Goal: Task Accomplishment & Management: Manage account settings

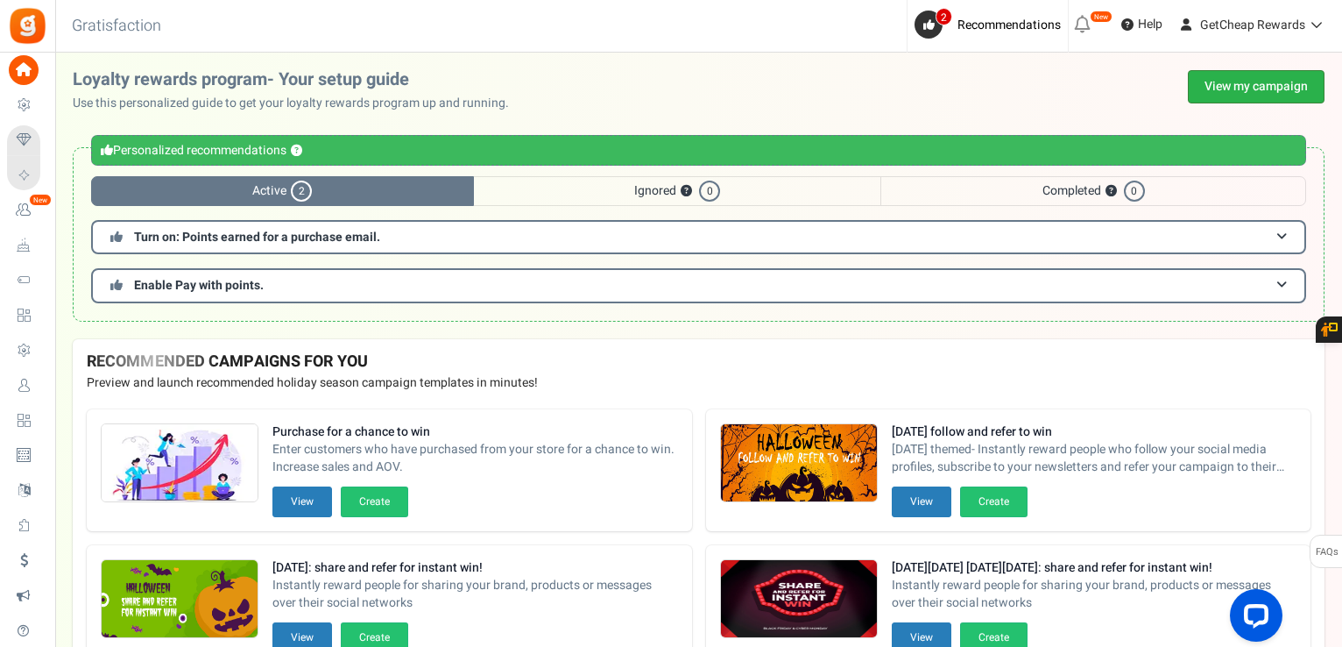
click at [1214, 78] on link "View my campaign" at bounding box center [1256, 86] width 137 height 33
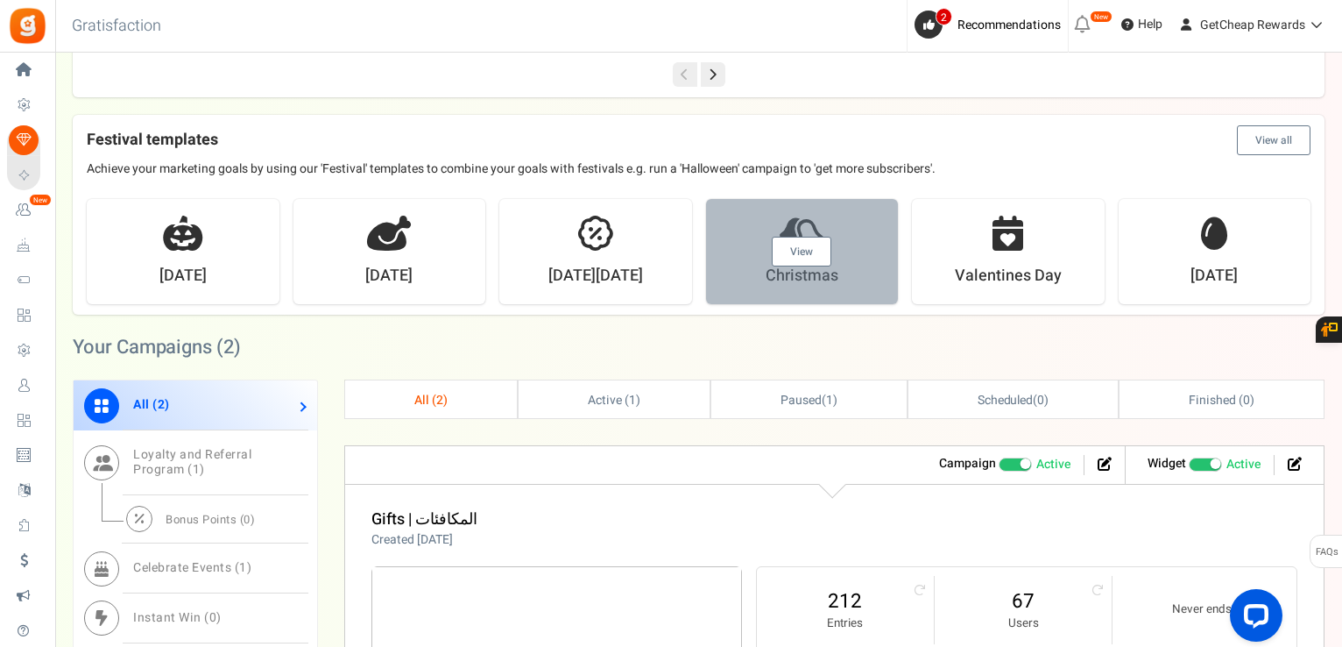
scroll to position [613, 0]
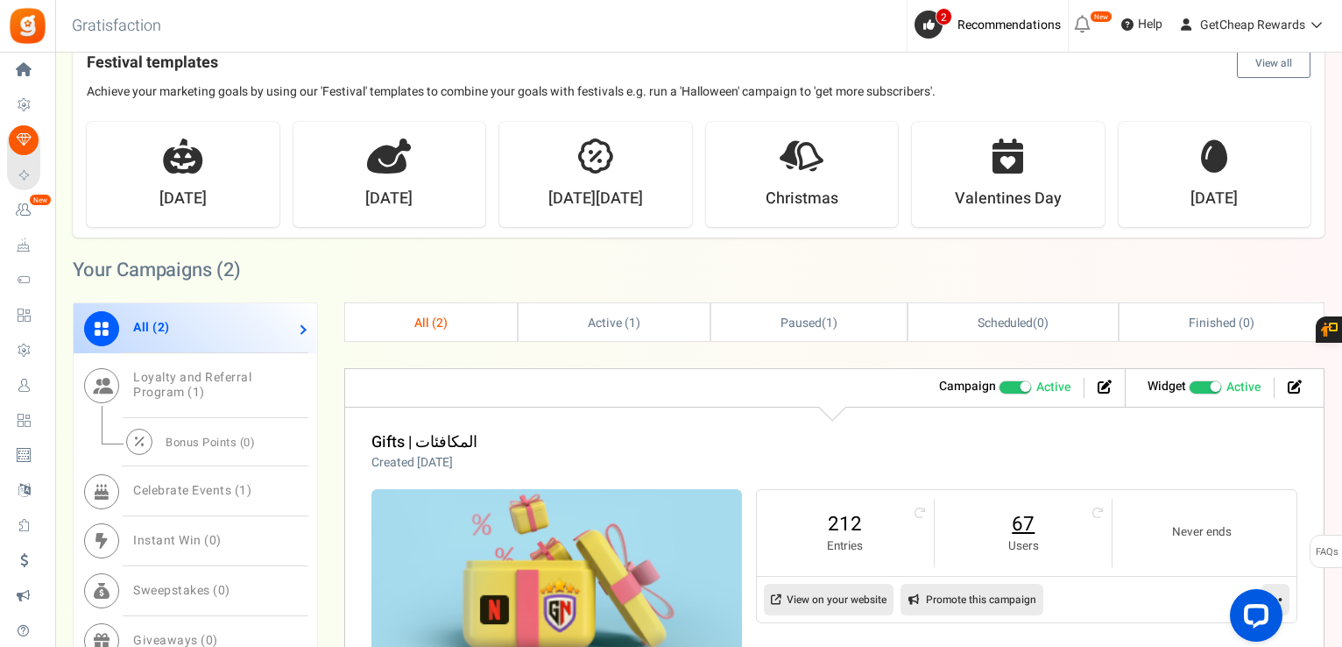
click at [1016, 520] on link "67" at bounding box center [1023, 524] width 142 height 28
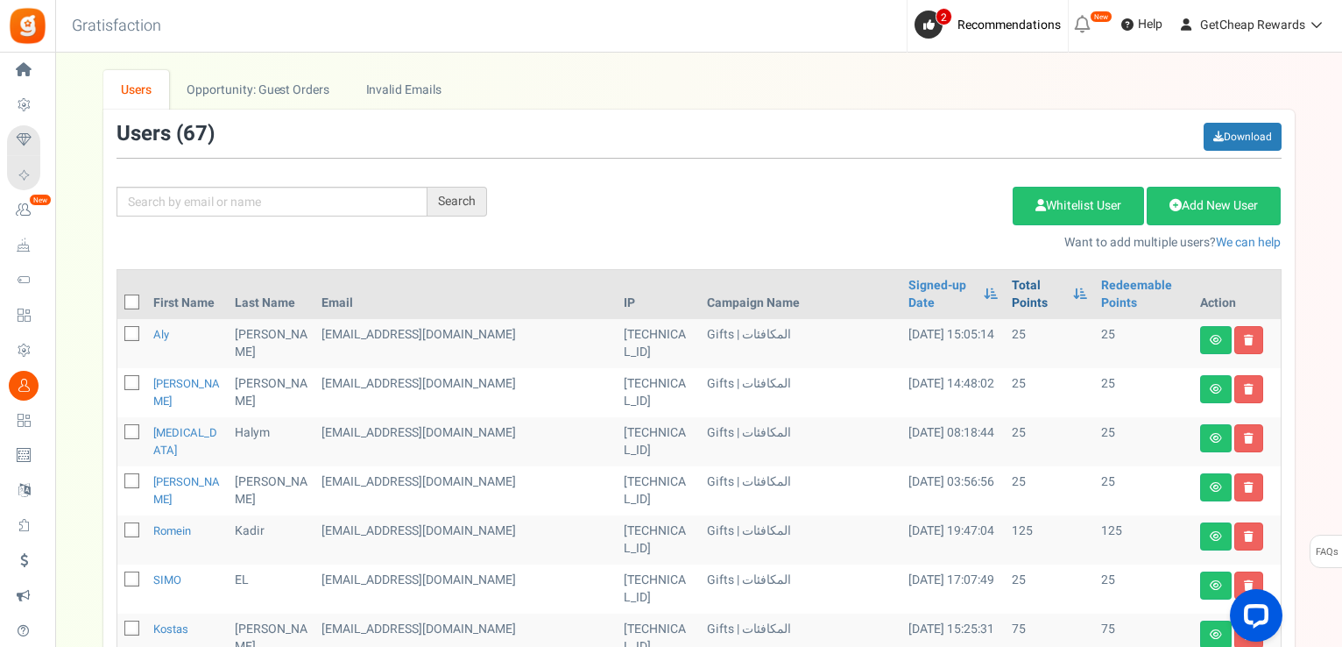
click at [1012, 277] on link "Total Points" at bounding box center [1038, 294] width 53 height 35
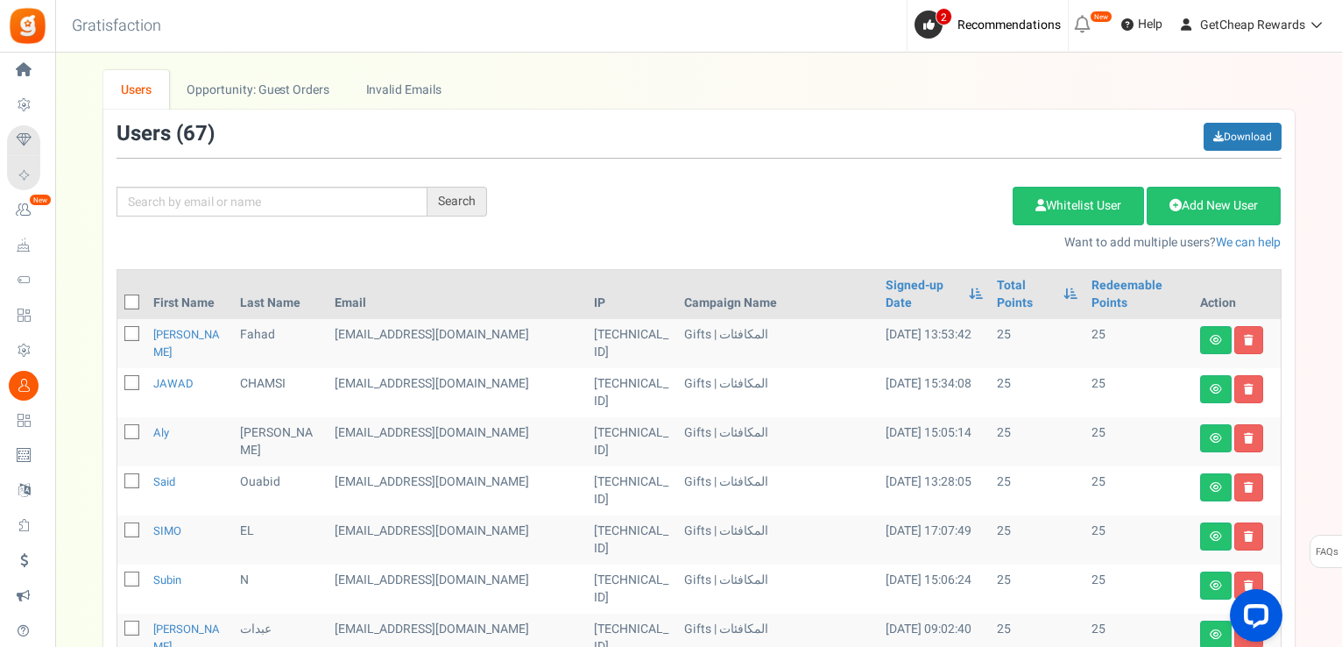
click at [132, 301] on icon at bounding box center [132, 302] width 11 height 11
click at [118, 301] on input "checkbox" at bounding box center [112, 303] width 11 height 11
checkbox input "true"
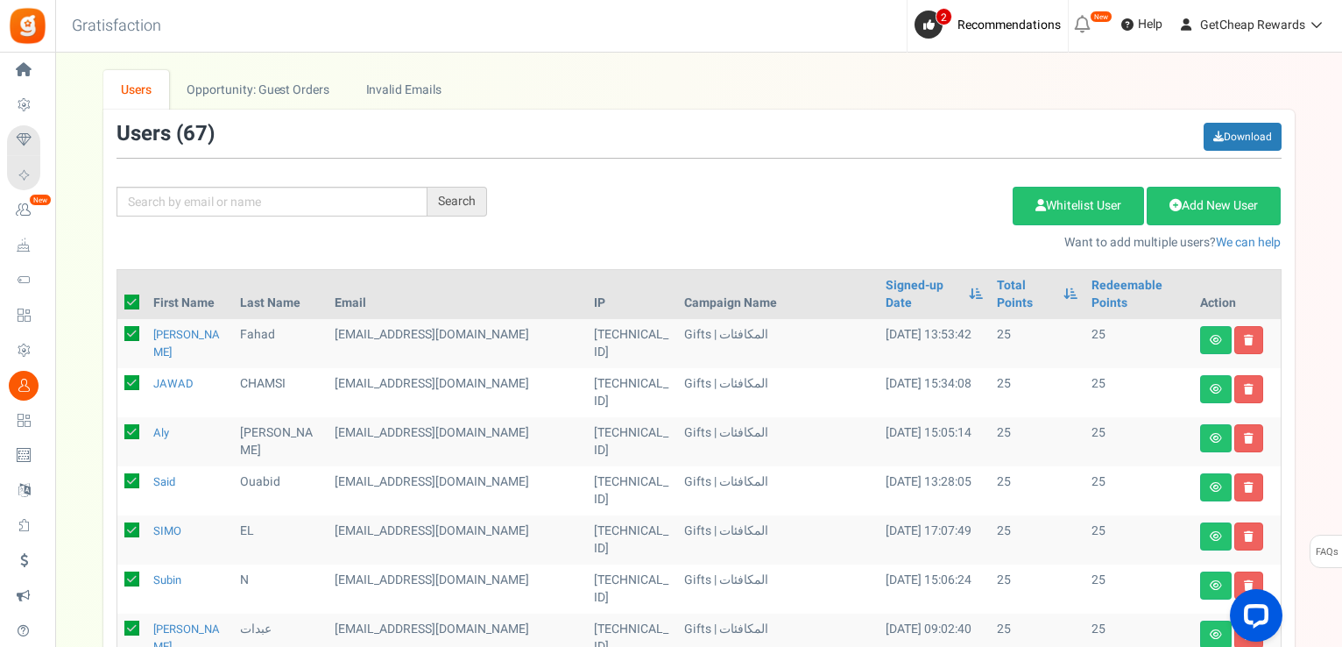
checkbox input "true"
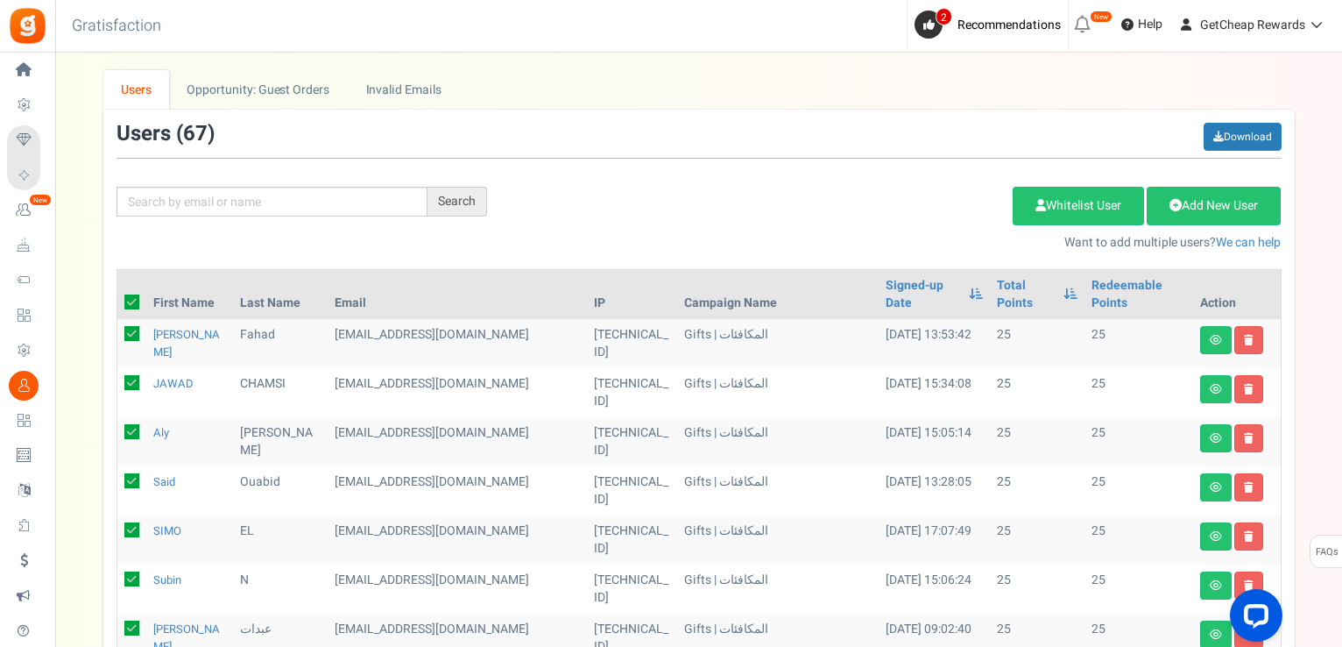
checkbox input "true"
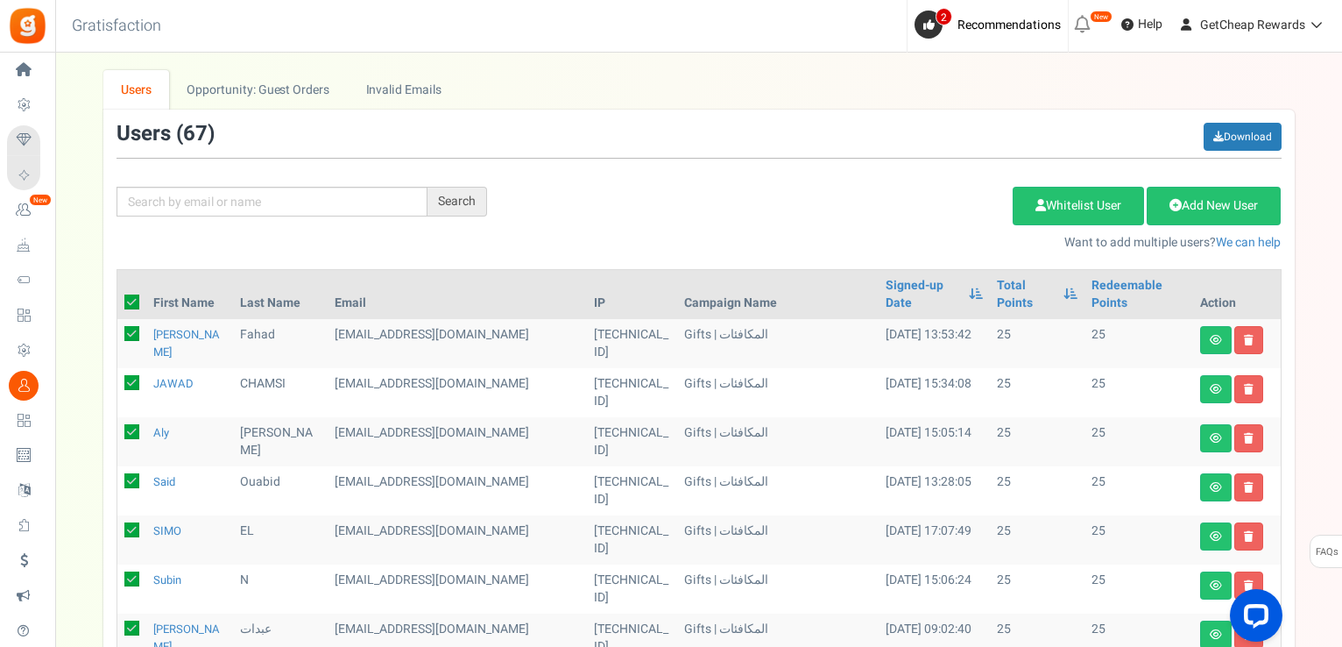
checkbox input "true"
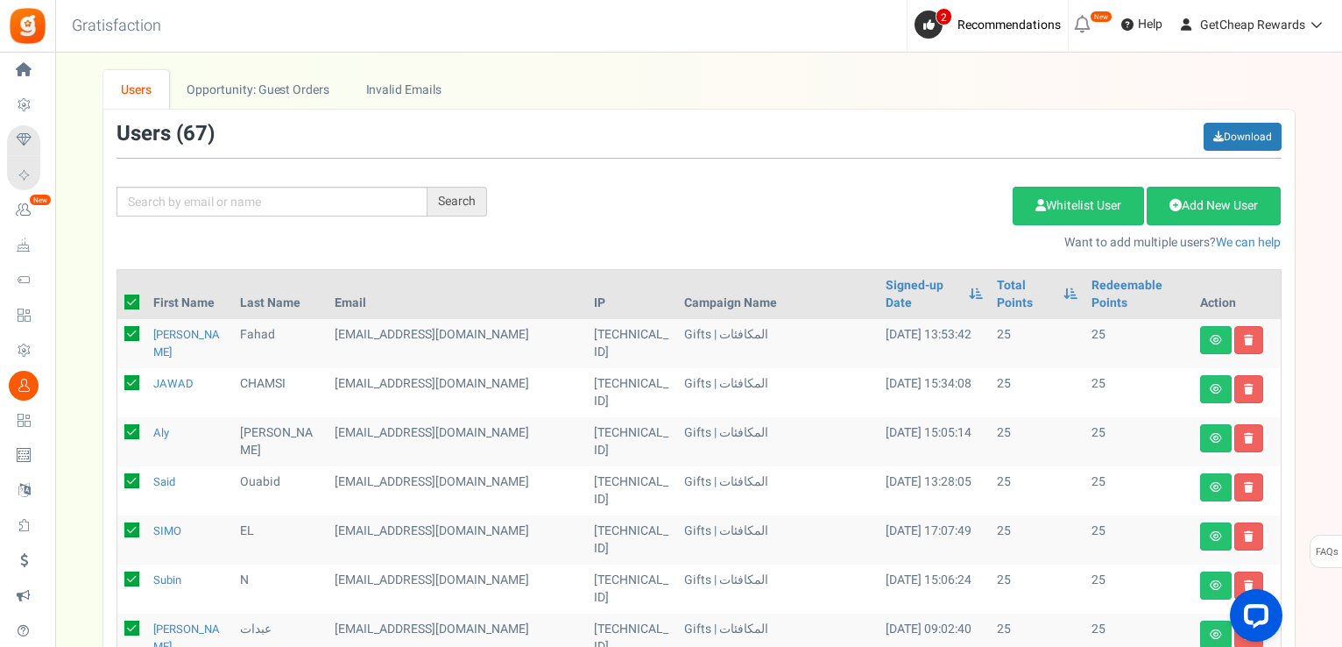
checkbox input "true"
click at [883, 210] on link "Delete Selected Users" at bounding box center [924, 206] width 171 height 39
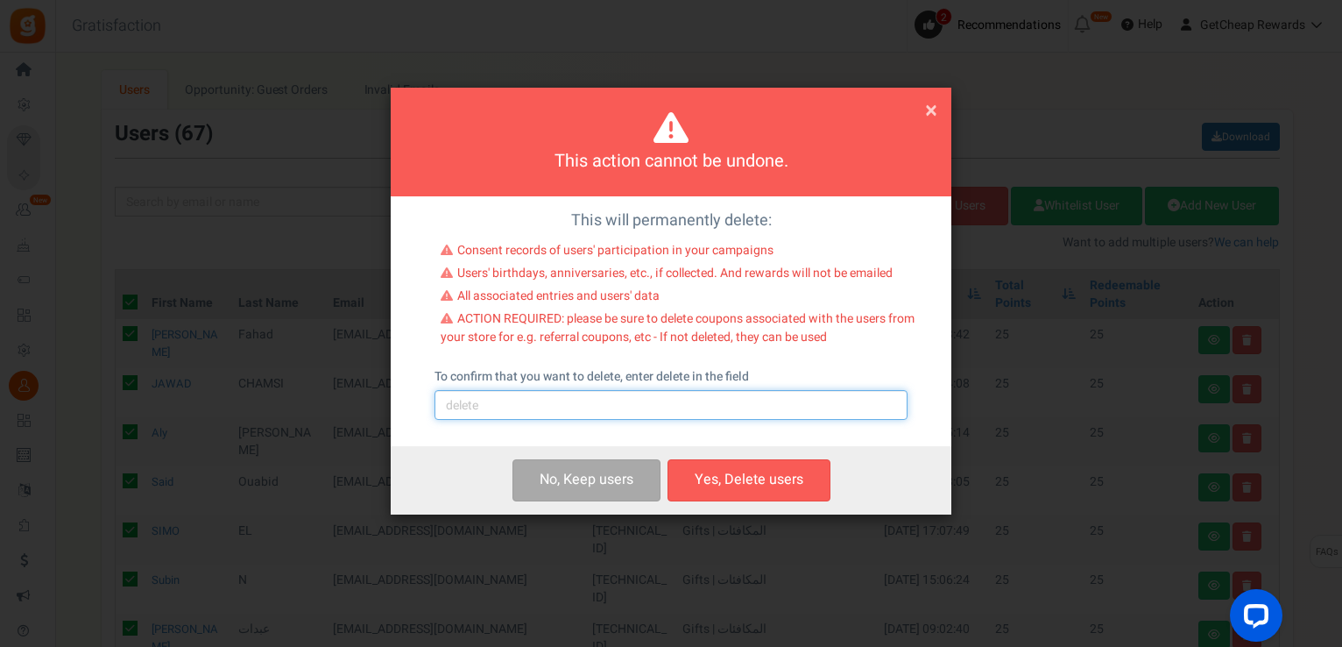
click at [570, 402] on input "text" at bounding box center [671, 405] width 473 height 30
type input "delete"
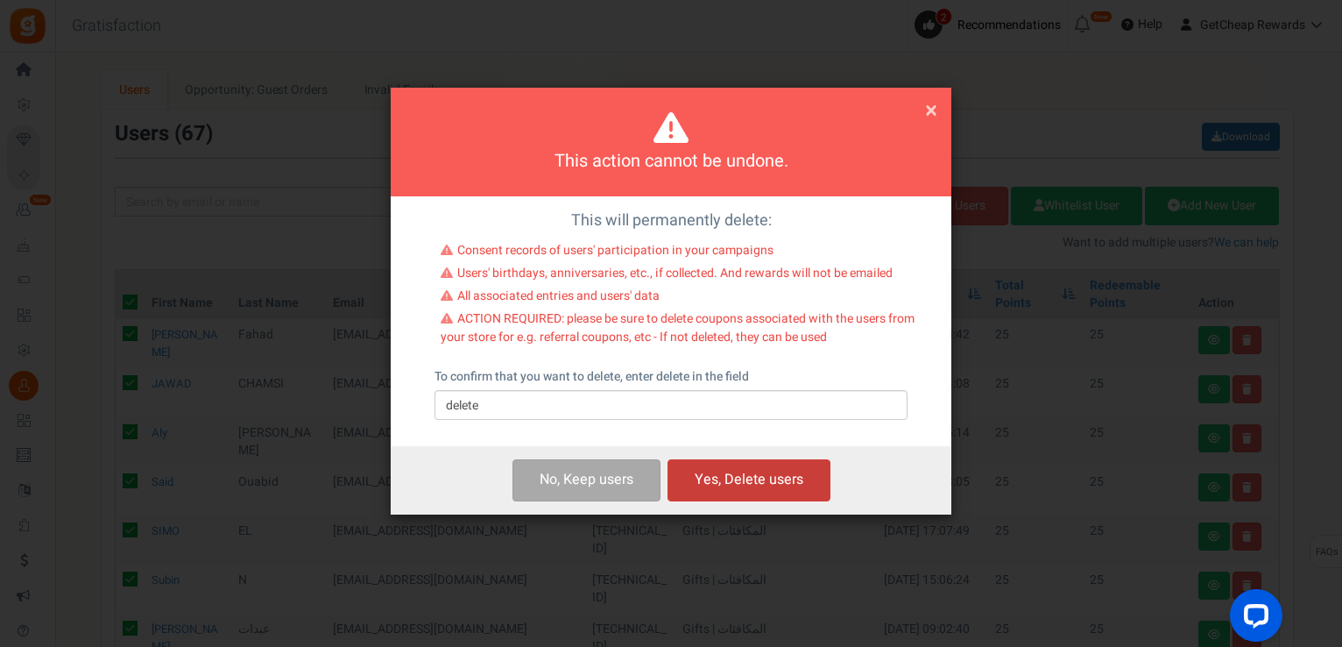
click at [730, 471] on button "Yes, Delete users" at bounding box center [749, 479] width 163 height 41
checkbox input "false"
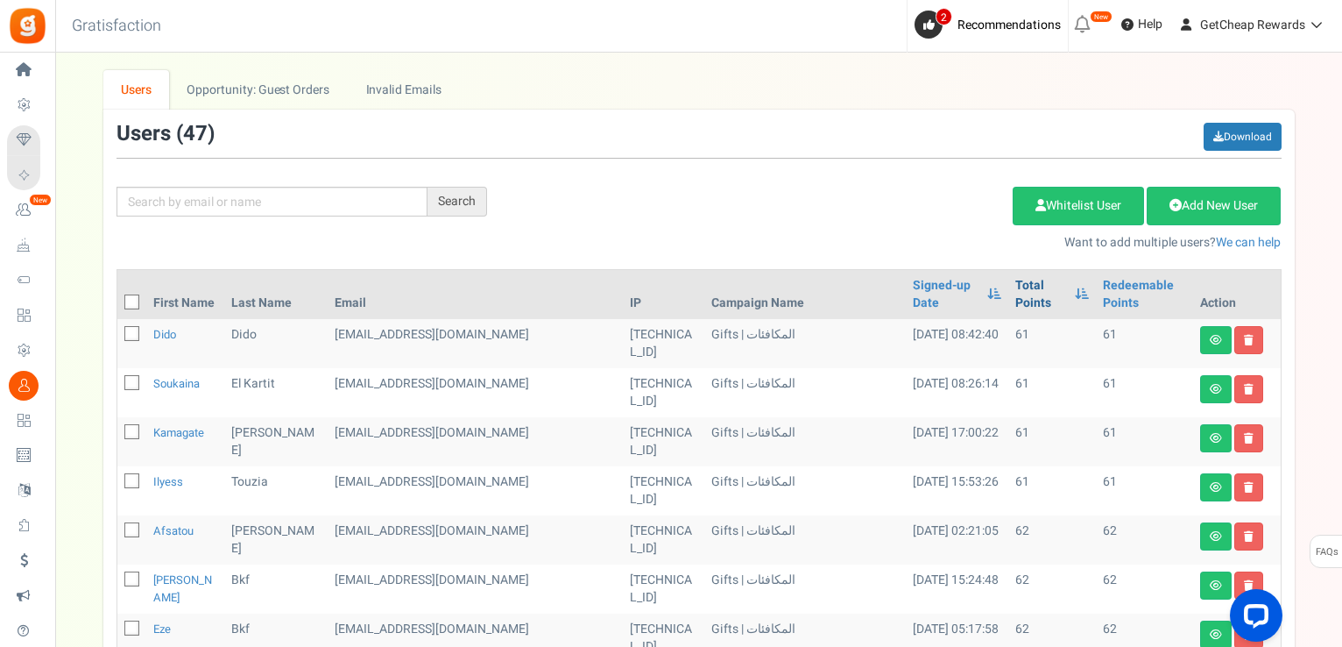
click at [1015, 287] on link "Total Points" at bounding box center [1041, 294] width 52 height 35
click at [1015, 285] on link "Total Points" at bounding box center [1041, 294] width 52 height 35
